Goal: Book appointment/travel/reservation

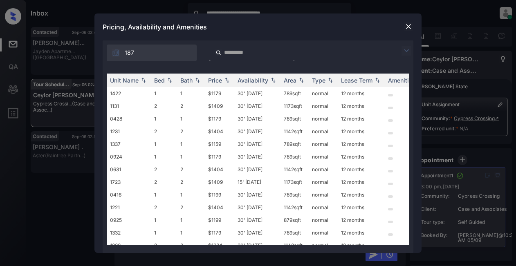
click at [407, 48] on img at bounding box center [406, 51] width 10 height 10
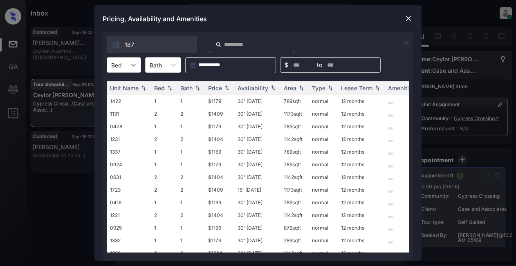
click at [135, 65] on icon at bounding box center [133, 65] width 8 height 8
click at [410, 18] on img at bounding box center [408, 18] width 8 height 8
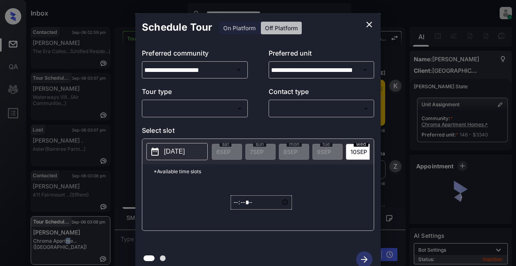
scroll to position [5141, 0]
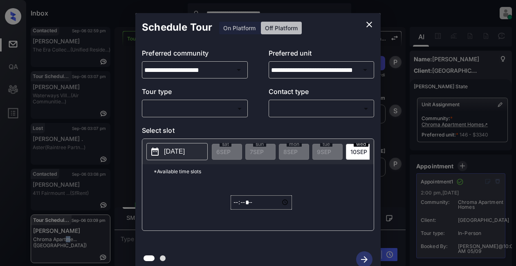
click at [190, 110] on body "**********" at bounding box center [258, 133] width 516 height 266
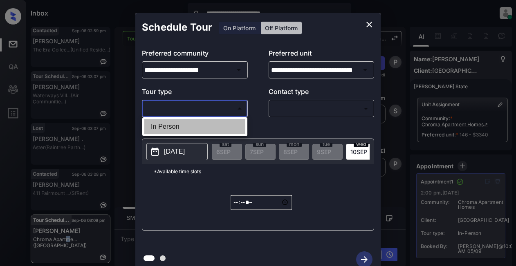
drag, startPoint x: 190, startPoint y: 130, endPoint x: 266, endPoint y: 113, distance: 77.4
click at [192, 130] on li "In Person" at bounding box center [194, 126] width 101 height 15
type input "********"
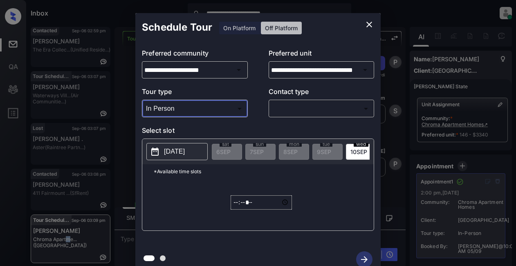
click at [295, 107] on body "**********" at bounding box center [258, 133] width 516 height 266
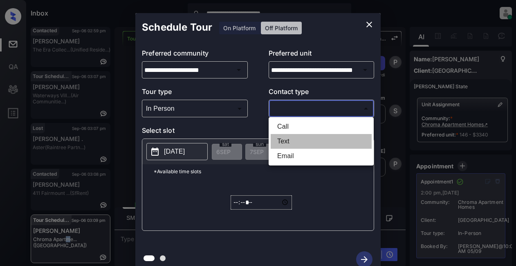
click at [282, 146] on li "Text" at bounding box center [321, 141] width 101 height 15
type input "****"
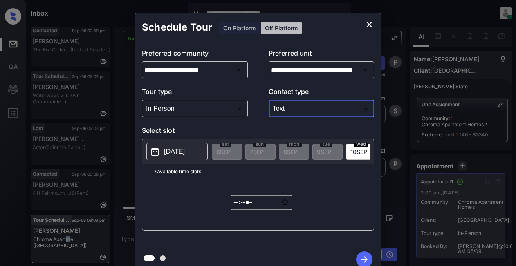
click at [367, 22] on icon "close" at bounding box center [369, 25] width 6 height 6
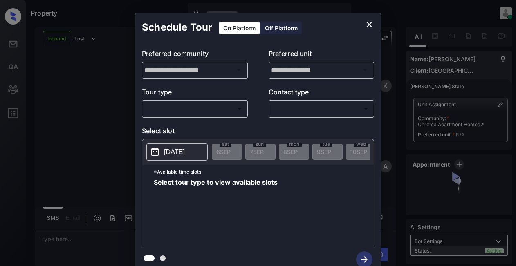
scroll to position [204, 0]
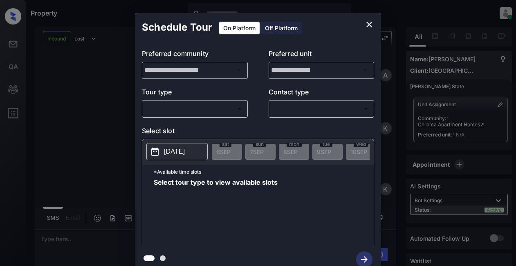
click at [198, 104] on body "Property Lyzzelle M. Ceralde Online Set yourself offline Set yourself on break …" at bounding box center [258, 133] width 516 height 266
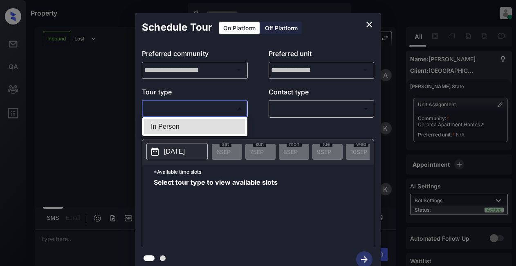
click at [172, 127] on li "In Person" at bounding box center [194, 126] width 101 height 15
type input "********"
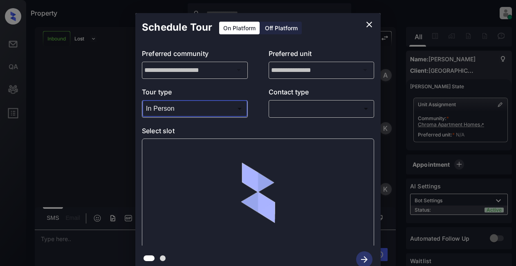
click at [293, 104] on div "​ ​" at bounding box center [321, 109] width 106 height 18
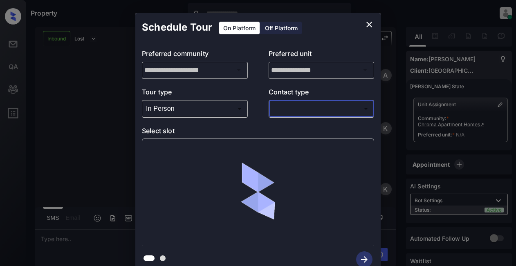
click at [293, 108] on body "Property Lyzzelle M. Ceralde Online Set yourself offline Set yourself on break …" at bounding box center [258, 133] width 516 height 266
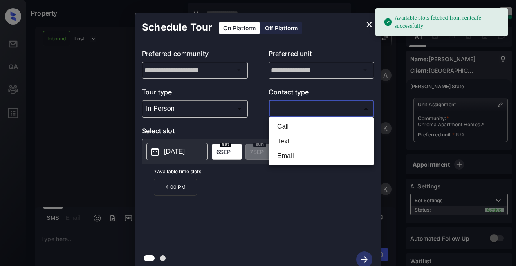
click at [281, 142] on li "Text" at bounding box center [321, 141] width 101 height 15
type input "****"
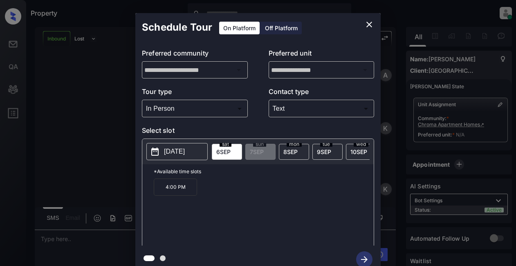
click at [168, 153] on p "2025-09-06" at bounding box center [174, 152] width 21 height 10
click at [368, 24] on icon "close" at bounding box center [369, 25] width 10 height 10
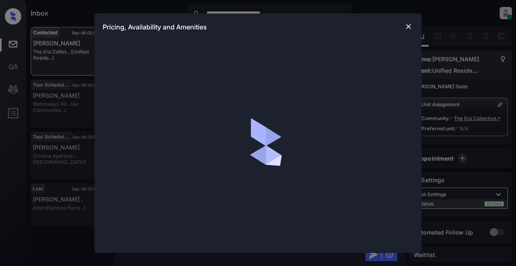
scroll to position [409, 0]
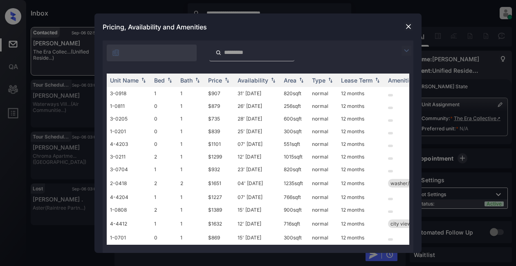
click at [404, 48] on img at bounding box center [406, 51] width 10 height 10
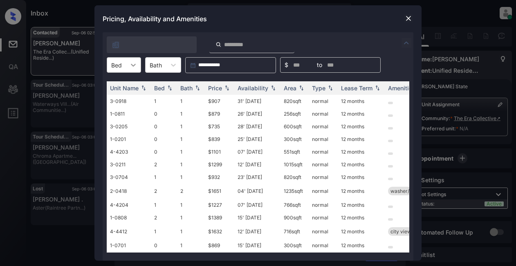
click at [136, 62] on icon at bounding box center [133, 65] width 8 height 8
click at [414, 19] on div "Pricing, Availability and Amenities" at bounding box center [257, 18] width 327 height 27
click at [410, 16] on img at bounding box center [408, 18] width 8 height 8
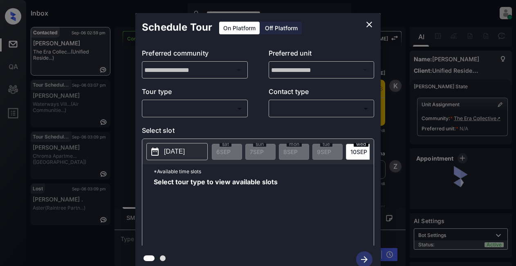
scroll to position [409, 0]
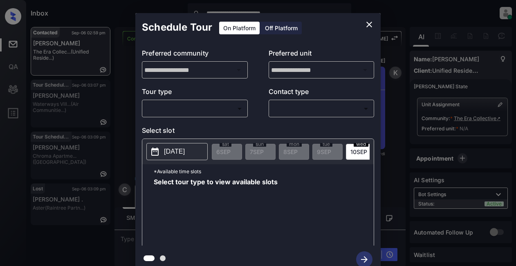
click at [177, 107] on body "**********" at bounding box center [258, 133] width 516 height 266
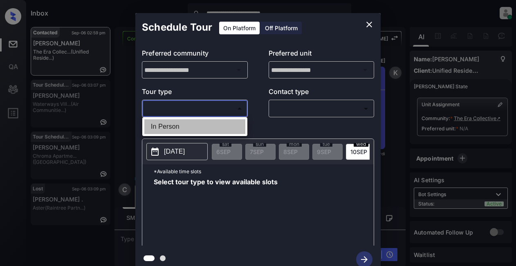
drag, startPoint x: 170, startPoint y: 125, endPoint x: 194, endPoint y: 122, distance: 24.2
click at [171, 128] on li "In Person" at bounding box center [194, 126] width 101 height 15
type input "********"
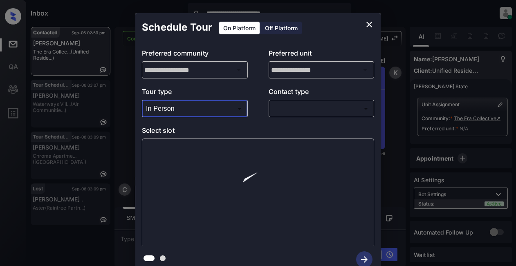
click at [273, 108] on body "**********" at bounding box center [258, 133] width 516 height 266
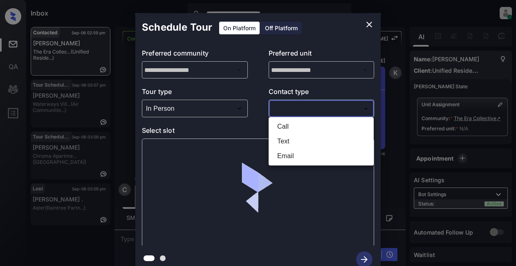
click at [289, 143] on li "Text" at bounding box center [321, 141] width 101 height 15
type input "****"
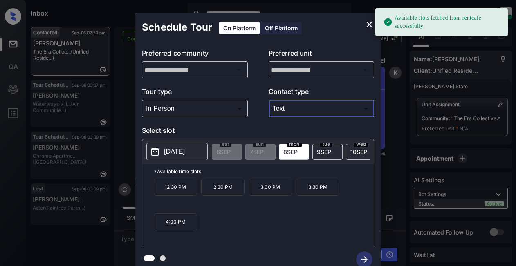
click at [162, 150] on button "[DATE]" at bounding box center [176, 151] width 61 height 17
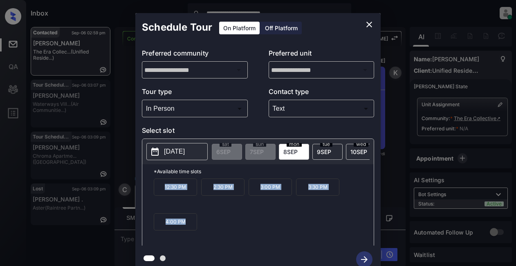
drag, startPoint x: 162, startPoint y: 190, endPoint x: 193, endPoint y: 232, distance: 52.6
click at [193, 232] on div "12:30 PM 2:30 PM 3:00 PM 3:30 PM 4:00 PM" at bounding box center [264, 211] width 220 height 65
copy div "12:30 PM 2:30 PM 3:00 PM 3:30 PM 4:00 PM"
click at [371, 25] on icon "close" at bounding box center [369, 25] width 10 height 10
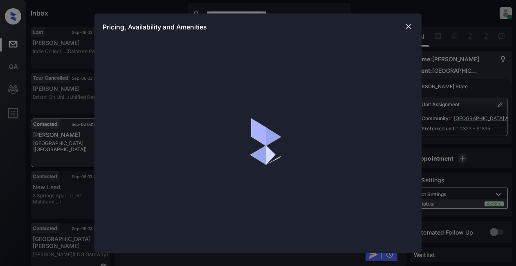
scroll to position [1423, 0]
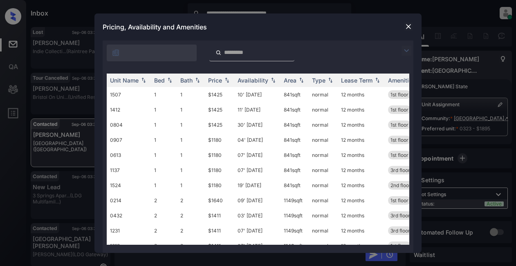
click at [410, 27] on img at bounding box center [408, 26] width 8 height 8
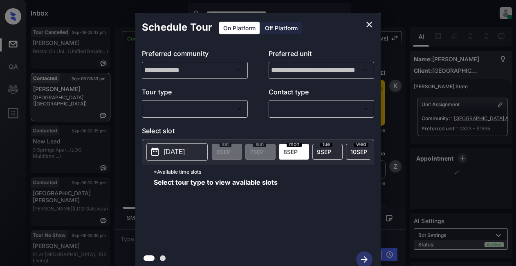
scroll to position [1137, 0]
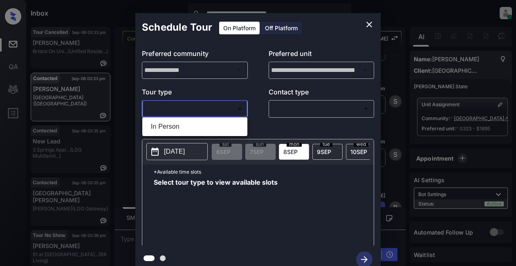
click at [167, 112] on body "**********" at bounding box center [258, 133] width 516 height 266
drag, startPoint x: 166, startPoint y: 127, endPoint x: 216, endPoint y: 119, distance: 50.8
click at [166, 127] on li "In Person" at bounding box center [194, 126] width 101 height 15
type input "********"
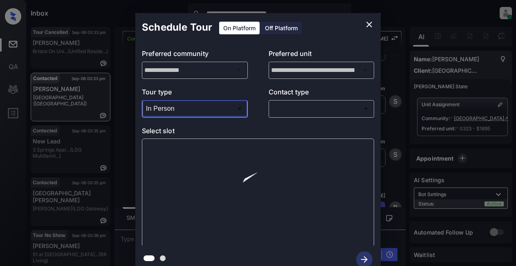
click at [297, 107] on body "**********" at bounding box center [258, 133] width 516 height 266
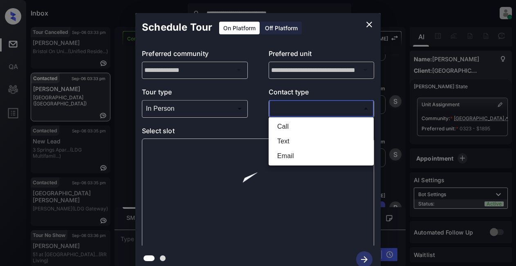
click at [279, 139] on li "Text" at bounding box center [321, 141] width 101 height 15
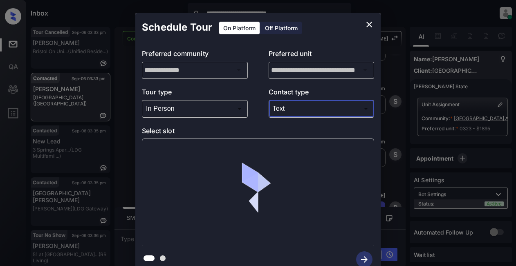
type input "****"
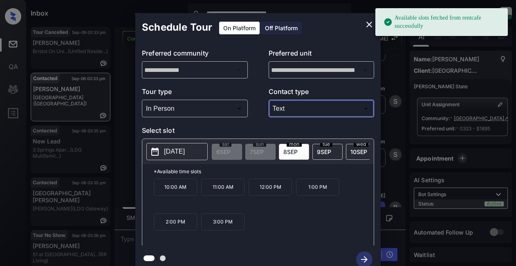
click at [182, 152] on p "2025-09-08" at bounding box center [174, 152] width 21 height 10
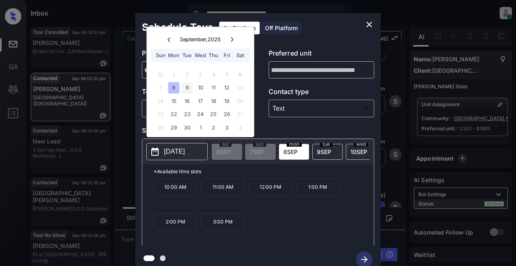
click at [185, 85] on div "9" at bounding box center [186, 87] width 11 height 11
click at [197, 87] on div "10" at bounding box center [200, 87] width 11 height 11
click at [188, 87] on div "9" at bounding box center [186, 87] width 11 height 11
click at [202, 87] on div "10" at bounding box center [200, 87] width 11 height 11
click at [189, 88] on div "9" at bounding box center [186, 87] width 11 height 11
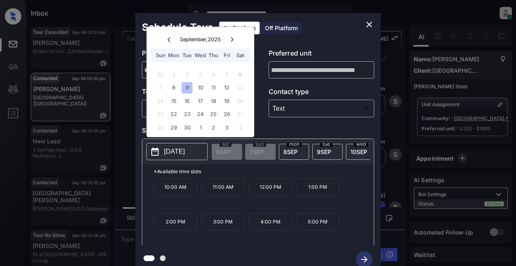
click at [365, 22] on icon "close" at bounding box center [369, 25] width 10 height 10
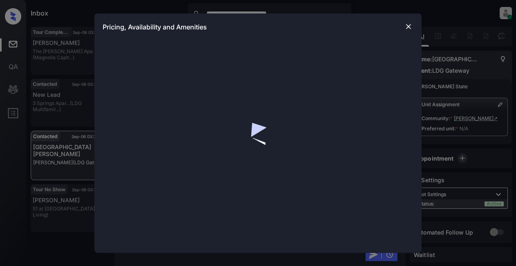
scroll to position [2718, 0]
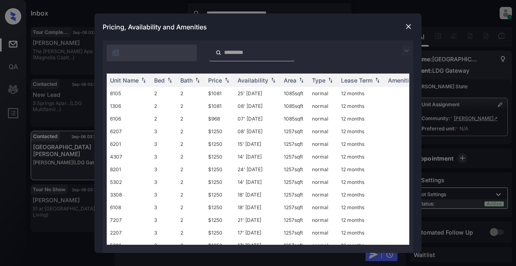
click at [407, 49] on img at bounding box center [406, 51] width 10 height 10
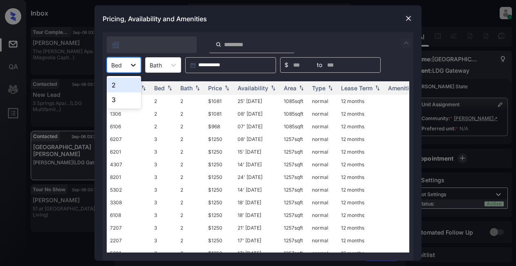
click at [138, 66] on div at bounding box center [133, 65] width 15 height 15
drag, startPoint x: 123, startPoint y: 104, endPoint x: 135, endPoint y: 97, distance: 13.7
click at [124, 103] on div "3" at bounding box center [124, 99] width 34 height 15
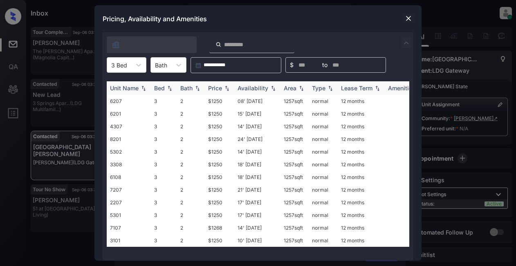
click at [226, 86] on img at bounding box center [227, 88] width 8 height 6
click at [220, 103] on td "$1250" at bounding box center [219, 101] width 29 height 13
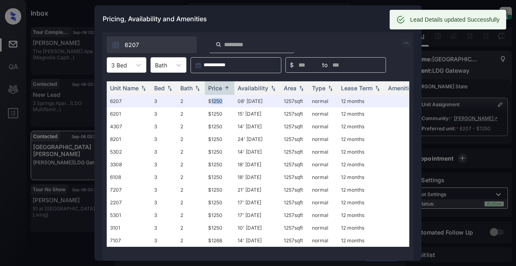
scroll to position [2772, 0]
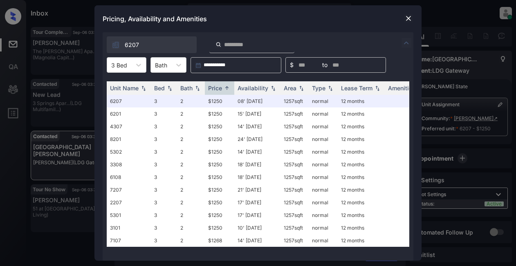
click at [363, 14] on div "Pricing, Availability and Amenities" at bounding box center [257, 18] width 327 height 27
click at [407, 19] on img at bounding box center [408, 18] width 8 height 8
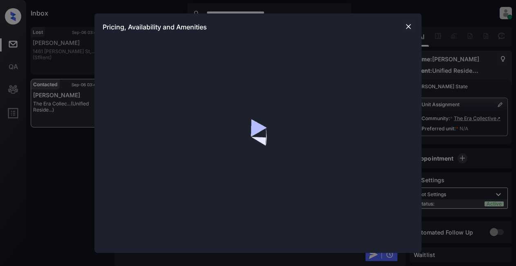
scroll to position [981, 0]
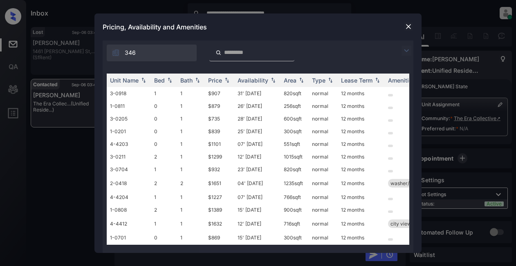
drag, startPoint x: 405, startPoint y: 51, endPoint x: 401, endPoint y: 51, distance: 4.2
click at [405, 51] on img at bounding box center [406, 51] width 10 height 10
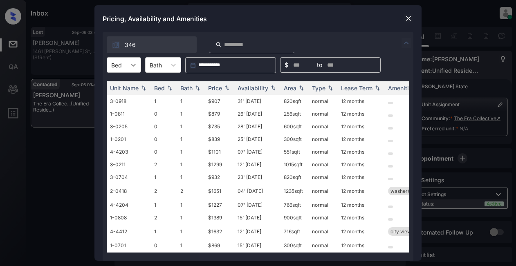
click at [136, 65] on icon at bounding box center [133, 65] width 8 height 8
click at [129, 85] on div "0" at bounding box center [124, 85] width 34 height 15
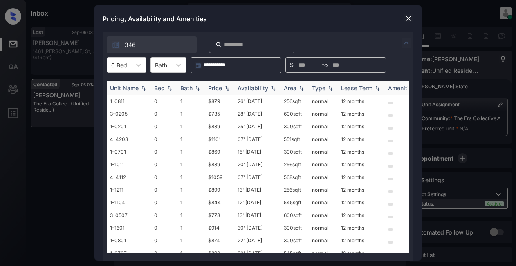
click at [216, 88] on div "Price" at bounding box center [215, 88] width 14 height 7
click at [215, 177] on td "$839" at bounding box center [219, 177] width 29 height 13
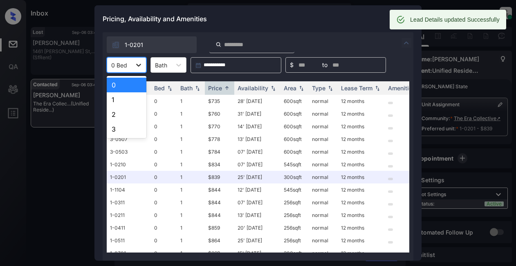
click at [141, 67] on icon at bounding box center [138, 65] width 8 height 8
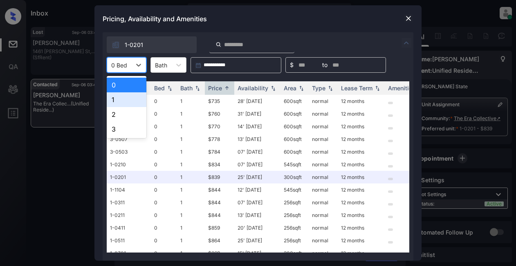
click at [116, 97] on div "1" at bounding box center [127, 99] width 40 height 15
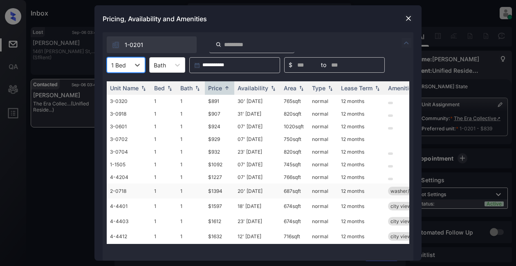
click at [212, 193] on td "$1394" at bounding box center [219, 190] width 29 height 15
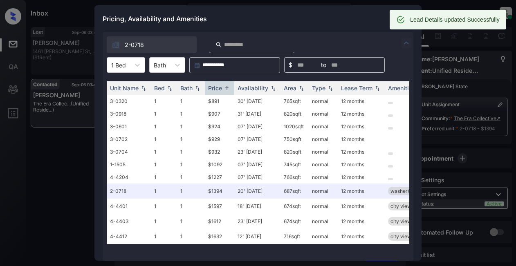
click at [351, 16] on div "Pricing, Availability and Amenities" at bounding box center [257, 18] width 327 height 27
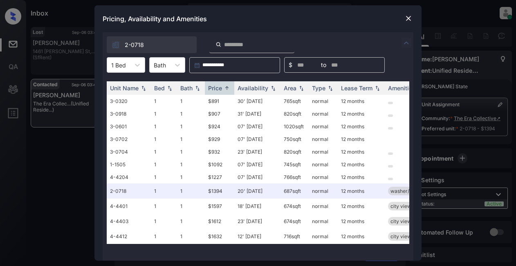
click at [405, 16] on img at bounding box center [408, 18] width 8 height 8
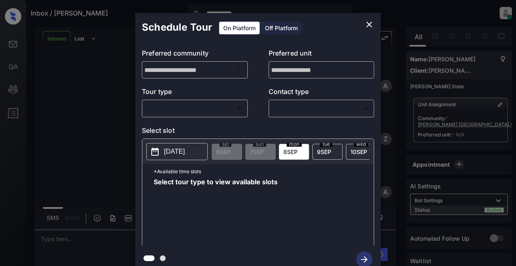
click at [175, 108] on body "**********" at bounding box center [258, 133] width 516 height 266
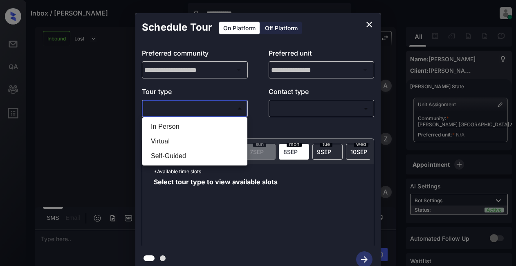
click at [371, 24] on div at bounding box center [258, 133] width 516 height 266
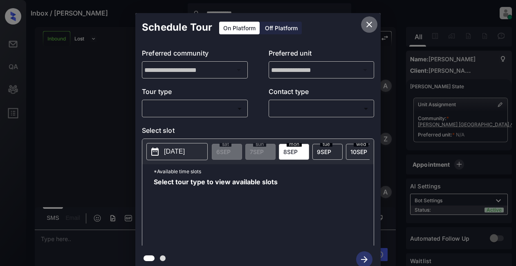
click at [371, 24] on icon "close" at bounding box center [369, 25] width 10 height 10
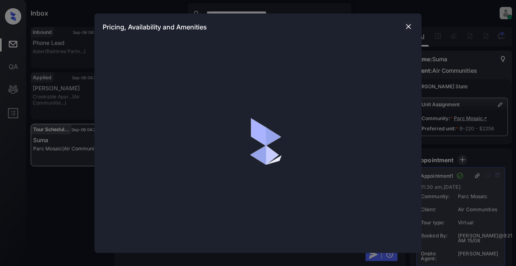
scroll to position [7, 0]
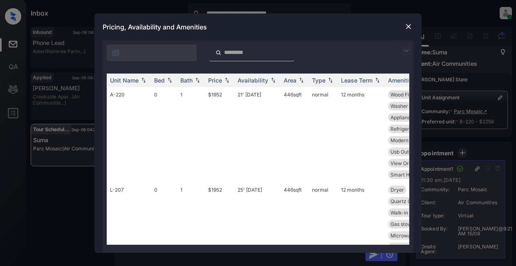
click at [406, 53] on img at bounding box center [406, 51] width 10 height 10
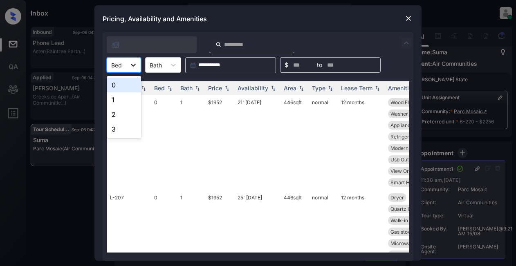
click at [135, 68] on icon at bounding box center [133, 65] width 8 height 8
click at [123, 101] on div "1" at bounding box center [124, 99] width 34 height 15
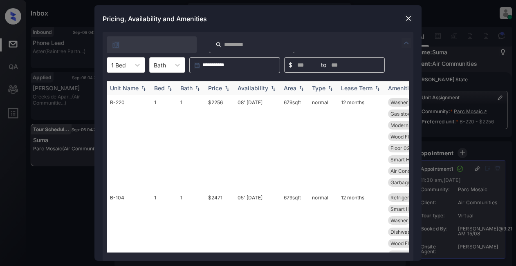
click at [219, 88] on div "Price" at bounding box center [215, 88] width 14 height 7
click at [408, 22] on img at bounding box center [408, 18] width 8 height 8
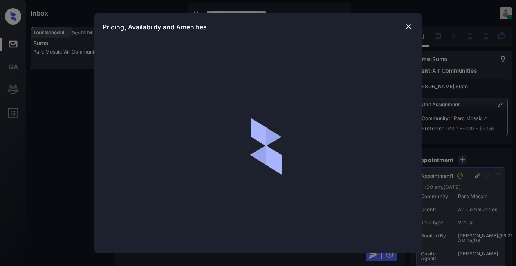
scroll to position [8043, 0]
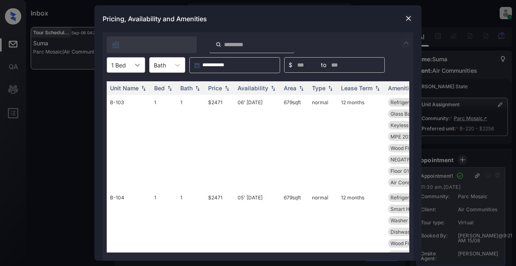
click at [140, 64] on icon at bounding box center [137, 65] width 8 height 8
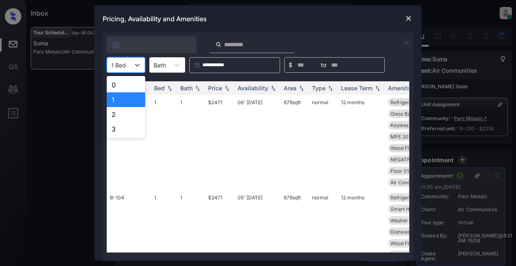
click at [127, 97] on div "1" at bounding box center [126, 99] width 38 height 15
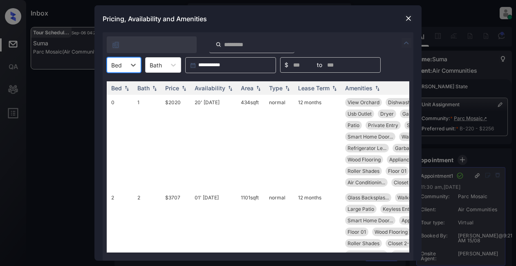
scroll to position [0, 0]
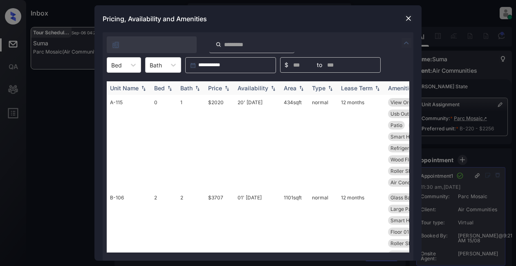
click at [215, 90] on div "Price" at bounding box center [215, 88] width 14 height 7
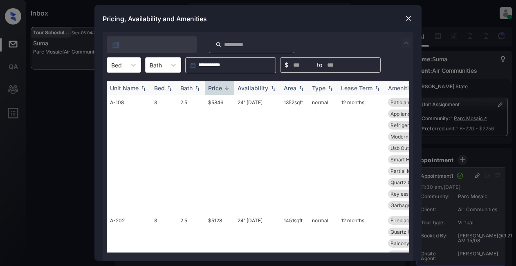
click at [215, 90] on div "Price" at bounding box center [215, 88] width 14 height 7
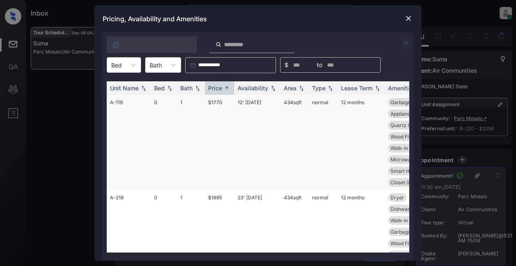
click at [214, 102] on td "$1770" at bounding box center [219, 142] width 29 height 95
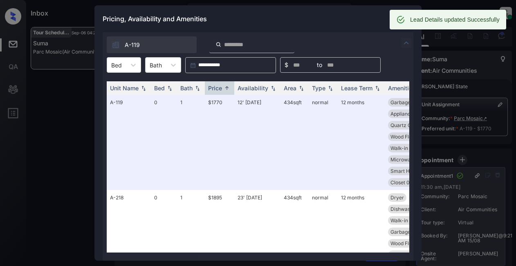
click at [367, 15] on div "Pricing, Availability and Amenities" at bounding box center [257, 18] width 327 height 27
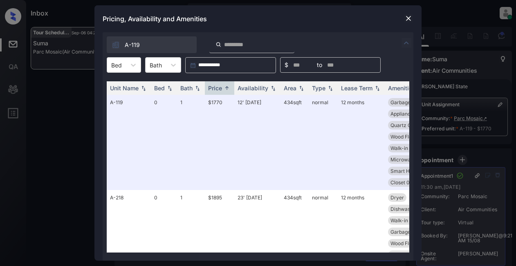
click at [407, 19] on img at bounding box center [408, 18] width 8 height 8
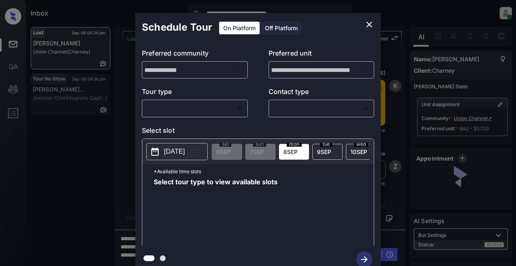
scroll to position [4041, 0]
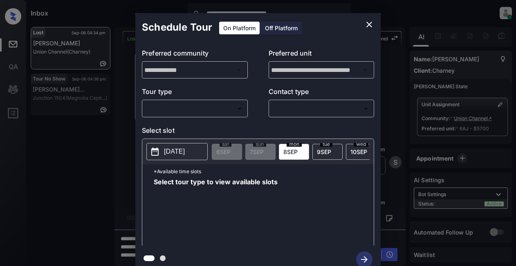
click at [256, 91] on div "Tour type ​ ​ Contact type ​ ​" at bounding box center [258, 102] width 232 height 31
click at [187, 110] on body "**********" at bounding box center [258, 133] width 516 height 266
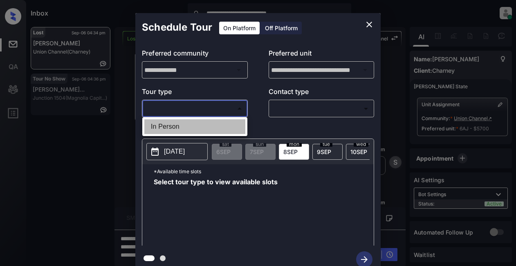
click at [183, 128] on li "In Person" at bounding box center [194, 126] width 101 height 15
type input "********"
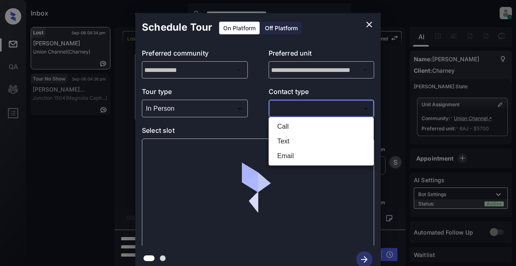
click at [278, 107] on body "**********" at bounding box center [258, 133] width 516 height 266
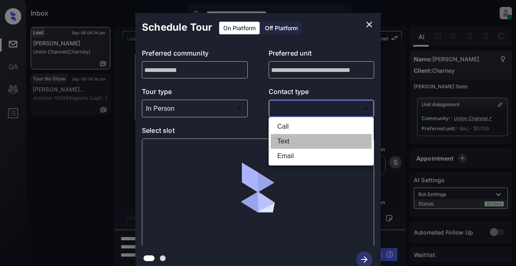
click at [283, 141] on li "Text" at bounding box center [321, 141] width 101 height 15
type input "****"
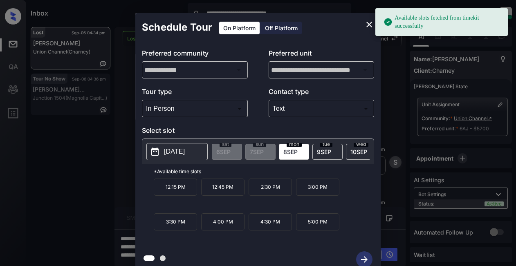
click at [182, 153] on p "[DATE]" at bounding box center [174, 152] width 21 height 10
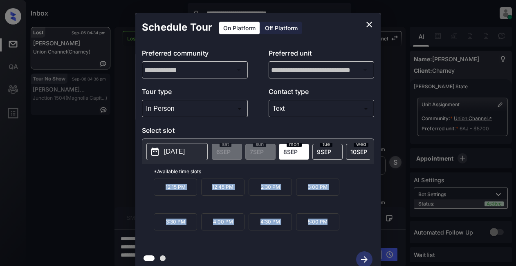
drag, startPoint x: 159, startPoint y: 187, endPoint x: 330, endPoint y: 233, distance: 176.7
click at [330, 233] on div "12:15 PM 12:45 PM 2:30 PM 3:00 PM 3:30 PM 4:00 PM 4:30 PM 5:00 PM" at bounding box center [264, 211] width 220 height 65
copy div "12:15 PM 12:45 PM 2:30 PM 3:00 PM 3:30 PM 4:00 PM 4:30 PM 5:00 PM"
click at [367, 22] on icon "close" at bounding box center [369, 25] width 6 height 6
